Goal: Find specific page/section: Find specific page/section

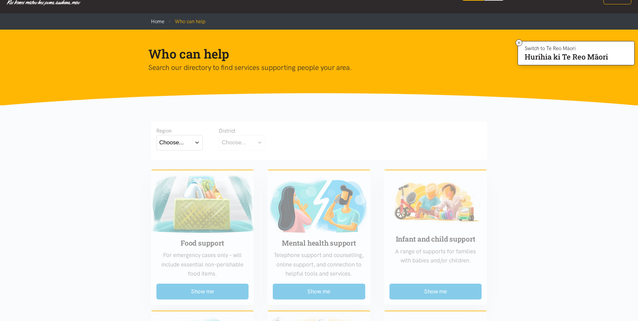
scroll to position [34, 0]
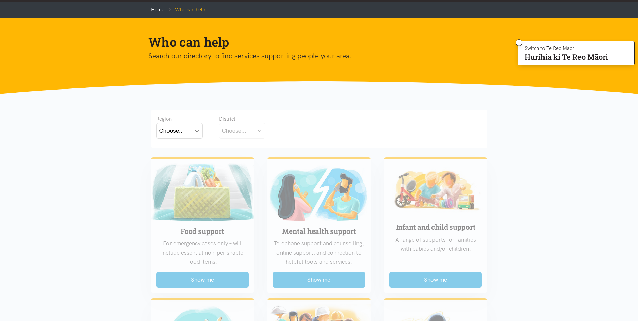
click at [195, 131] on button "Choose..." at bounding box center [179, 130] width 46 height 15
click at [176, 161] on label "[GEOGRAPHIC_DATA]" at bounding box center [179, 160] width 40 height 8
click at [0, 0] on input "[GEOGRAPHIC_DATA]" at bounding box center [0, 0] width 0 height 0
click at [278, 131] on button "Choose..." at bounding box center [252, 130] width 67 height 15
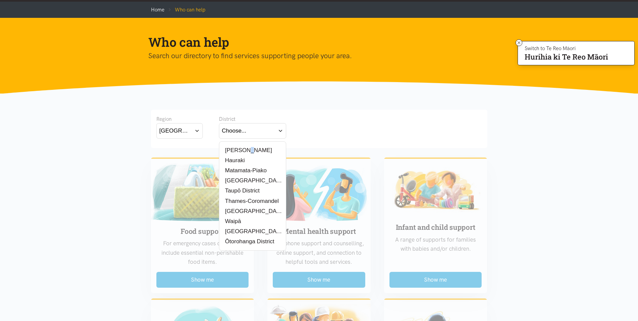
drag, startPoint x: 247, startPoint y: 151, endPoint x: 243, endPoint y: 148, distance: 5.0
click at [243, 148] on label "[PERSON_NAME]" at bounding box center [247, 150] width 50 height 8
click at [0, 0] on input "[PERSON_NAME]" at bounding box center [0, 0] width 0 height 0
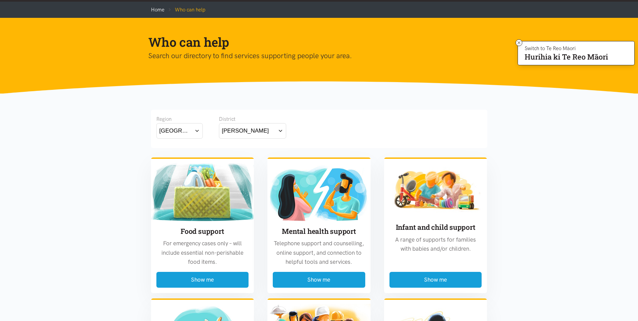
click at [281, 130] on button "[PERSON_NAME]" at bounding box center [252, 130] width 67 height 15
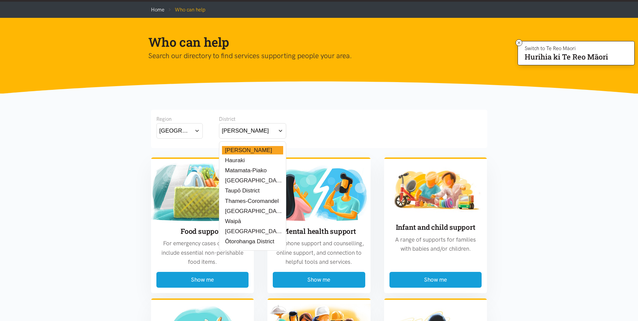
click at [241, 162] on label "Hauraki" at bounding box center [233, 160] width 23 height 8
click at [0, 0] on input "Hauraki" at bounding box center [0, 0] width 0 height 0
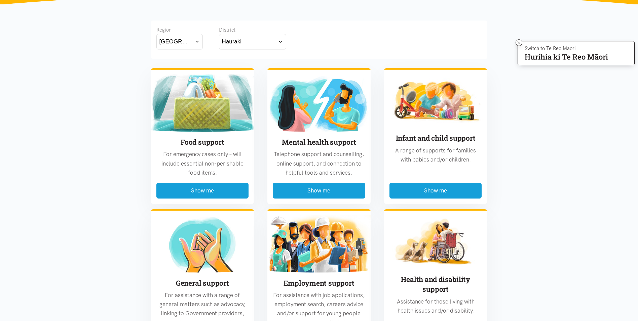
scroll to position [134, 0]
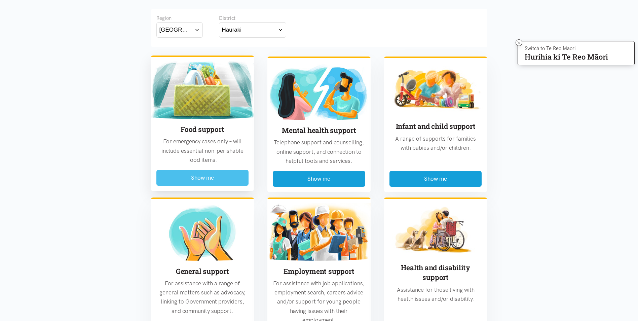
click at [216, 176] on button "Show me" at bounding box center [202, 178] width 92 height 16
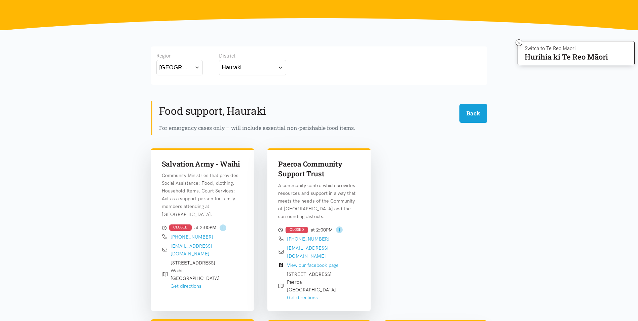
scroll to position [265, 0]
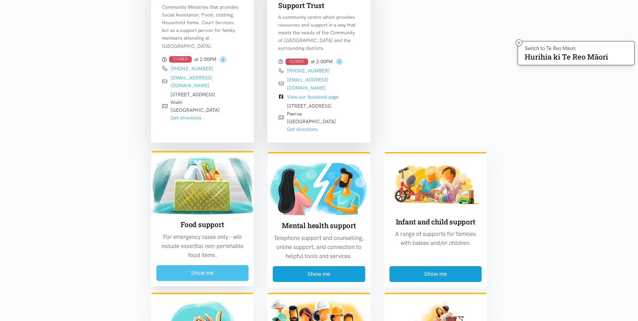
click at [210, 265] on button "Show me" at bounding box center [202, 273] width 92 height 16
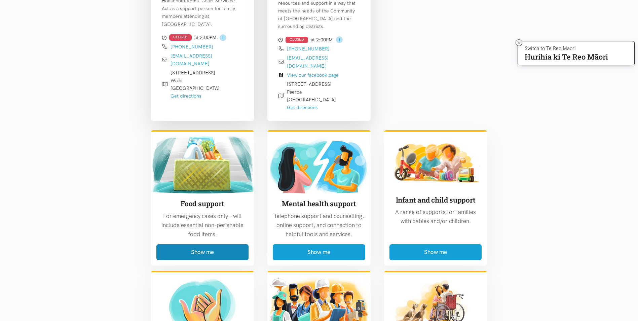
scroll to position [298, 0]
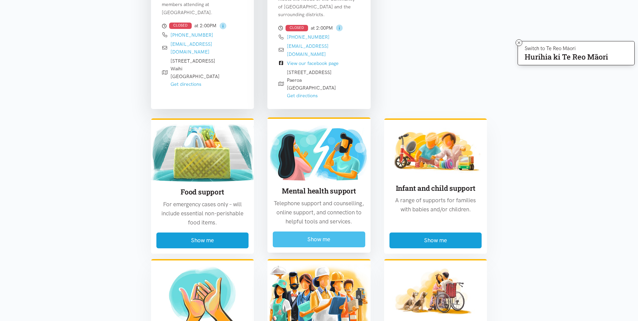
click at [315, 231] on button "Show me" at bounding box center [319, 239] width 92 height 16
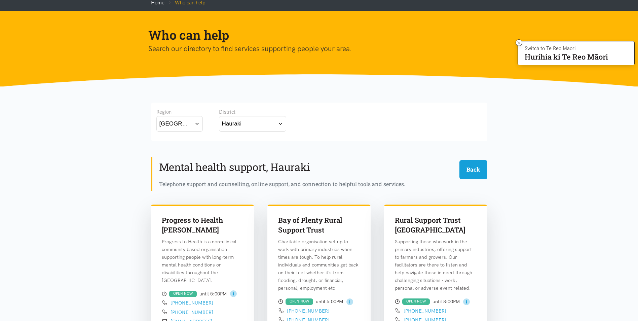
scroll to position [30, 0]
